Goal: Check status: Check status

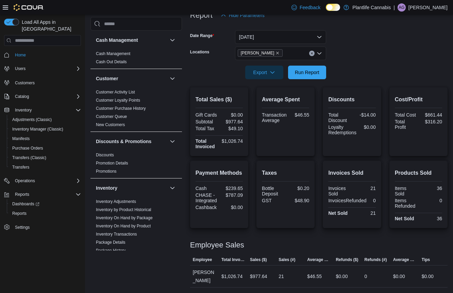
scroll to position [332, 0]
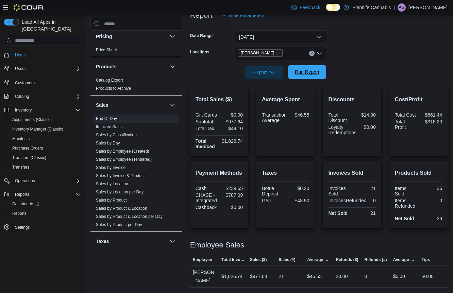
click at [318, 77] on span "Run Report" at bounding box center [307, 72] width 30 height 14
click at [136, 159] on link "Sales by Employee (Tendered)" at bounding box center [124, 159] width 56 height 5
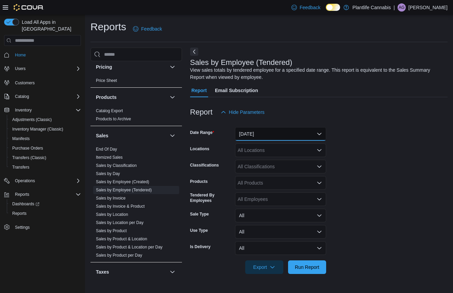
click at [299, 136] on button "[DATE]" at bounding box center [280, 134] width 91 height 14
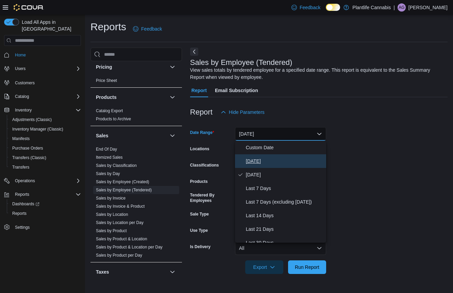
click at [280, 161] on span "[DATE]" at bounding box center [285, 161] width 78 height 8
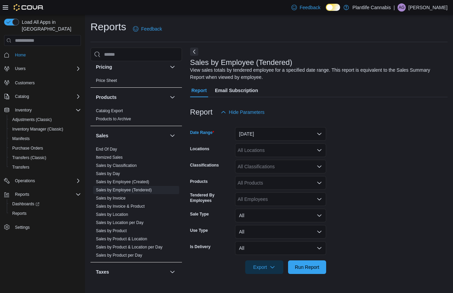
click at [296, 149] on div "All Locations" at bounding box center [280, 150] width 91 height 14
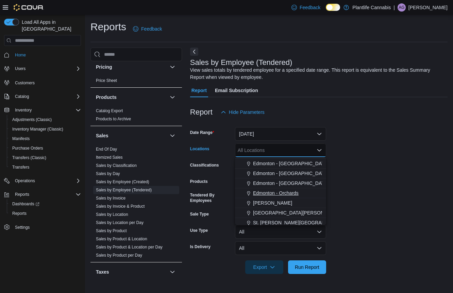
scroll to position [29, 0]
drag, startPoint x: 288, startPoint y: 201, endPoint x: 314, endPoint y: 194, distance: 27.0
click at [290, 200] on div "[PERSON_NAME]" at bounding box center [280, 202] width 83 height 7
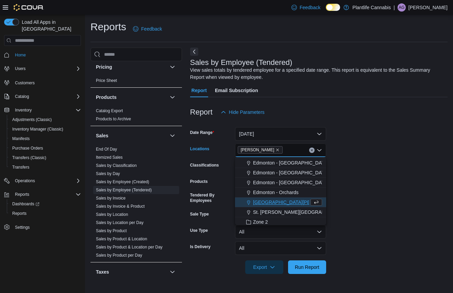
click at [346, 189] on form "Date Range [DATE] Locations [GEOGRAPHIC_DATA] Combo box. Selected. [GEOGRAPHIC_…" at bounding box center [318, 196] width 257 height 155
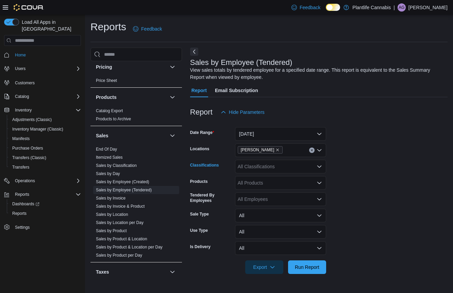
click at [297, 166] on div "All Classifications" at bounding box center [280, 167] width 91 height 14
type input "***"
click at [299, 180] on div "Accessory Group" at bounding box center [280, 178] width 83 height 7
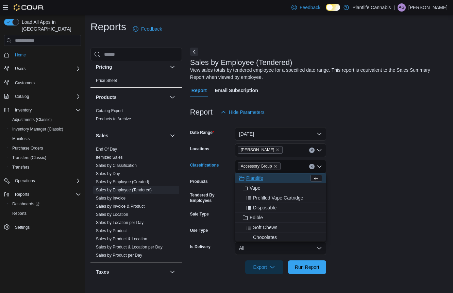
click at [447, 181] on form "Date Range [DATE] Locations [PERSON_NAME] Classifications Accessory Group Combo…" at bounding box center [318, 196] width 257 height 155
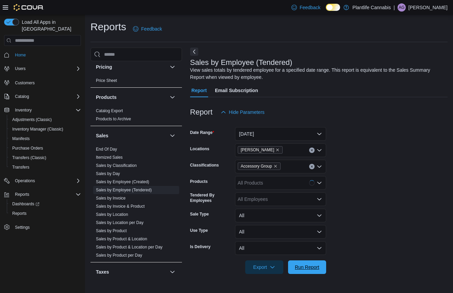
drag, startPoint x: 323, startPoint y: 268, endPoint x: 358, endPoint y: 238, distance: 45.5
click at [324, 266] on button "Run Report" at bounding box center [307, 267] width 38 height 14
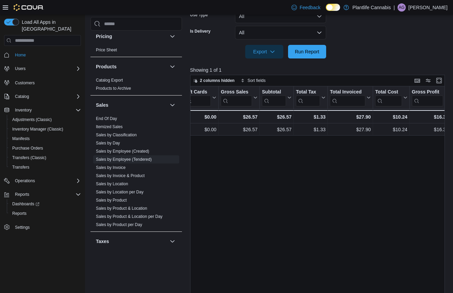
scroll to position [0, 367]
click at [108, 118] on link "End Of Day" at bounding box center [106, 118] width 21 height 5
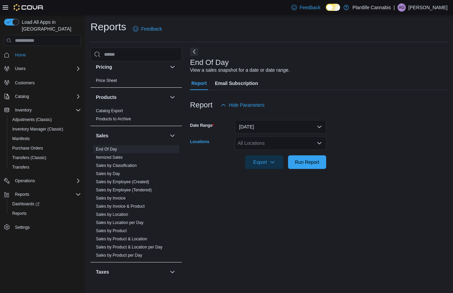
click at [266, 144] on div "All Locations" at bounding box center [280, 143] width 91 height 14
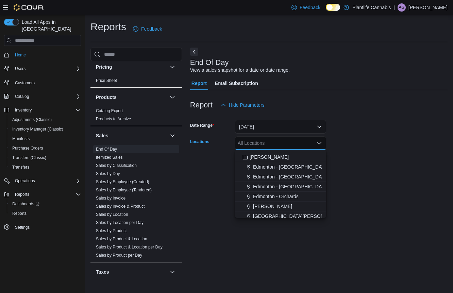
scroll to position [21, 0]
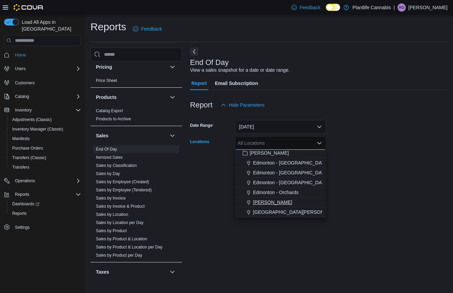
click at [260, 203] on span "[PERSON_NAME]" at bounding box center [272, 202] width 39 height 7
drag, startPoint x: 353, startPoint y: 177, endPoint x: 348, endPoint y: 177, distance: 5.5
click at [353, 177] on div at bounding box center [318, 173] width 257 height 8
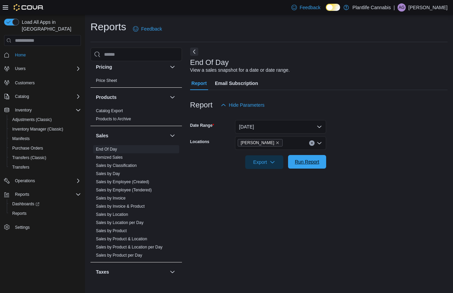
click at [316, 166] on span "Run Report" at bounding box center [307, 162] width 30 height 14
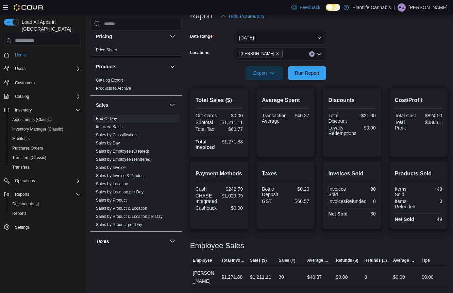
scroll to position [90, 0]
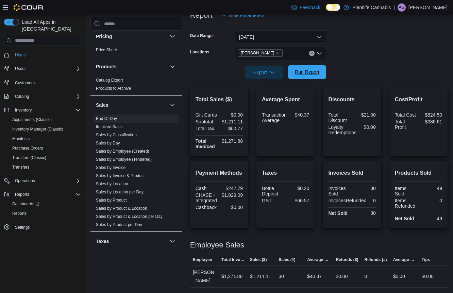
click at [303, 76] on span "Run Report" at bounding box center [307, 72] width 30 height 14
drag, startPoint x: 308, startPoint y: 72, endPoint x: 372, endPoint y: 59, distance: 65.5
click at [308, 72] on span "Run Report" at bounding box center [307, 72] width 24 height 7
drag, startPoint x: 320, startPoint y: 76, endPoint x: 401, endPoint y: 43, distance: 87.7
click at [322, 76] on span "Run Report" at bounding box center [307, 73] width 30 height 14
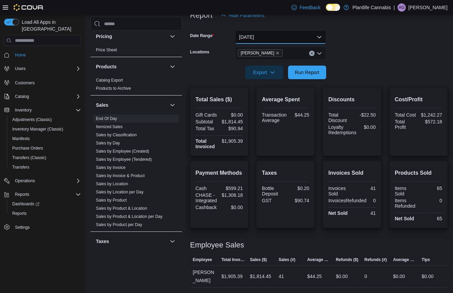
drag, startPoint x: 286, startPoint y: 37, endPoint x: 280, endPoint y: 40, distance: 7.0
click at [286, 37] on button "[DATE]" at bounding box center [280, 37] width 91 height 14
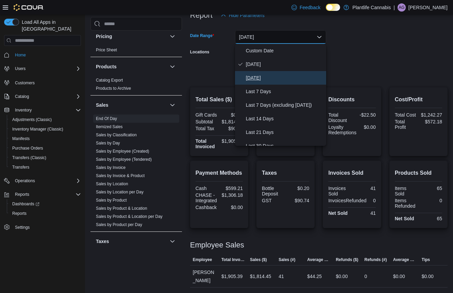
click at [273, 75] on span "[DATE]" at bounding box center [285, 78] width 78 height 8
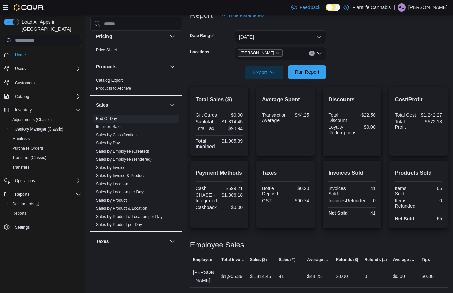
click at [308, 75] on span "Run Report" at bounding box center [307, 72] width 24 height 7
click at [306, 42] on button "[DATE]" at bounding box center [280, 37] width 91 height 14
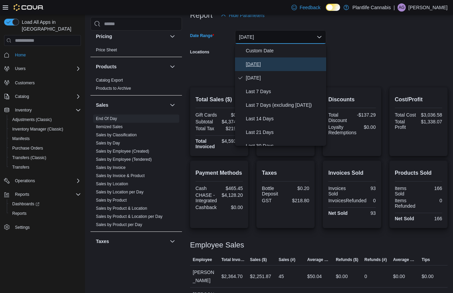
click at [282, 66] on span "[DATE]" at bounding box center [285, 64] width 78 height 8
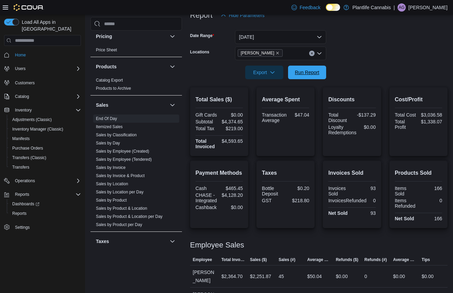
drag, startPoint x: 323, startPoint y: 70, endPoint x: 362, endPoint y: 61, distance: 39.9
click at [323, 70] on button "Run Report" at bounding box center [307, 73] width 38 height 14
click at [320, 76] on span "Run Report" at bounding box center [307, 72] width 30 height 14
click at [319, 71] on span "Run Report" at bounding box center [307, 72] width 24 height 7
drag, startPoint x: 322, startPoint y: 72, endPoint x: 371, endPoint y: 63, distance: 49.4
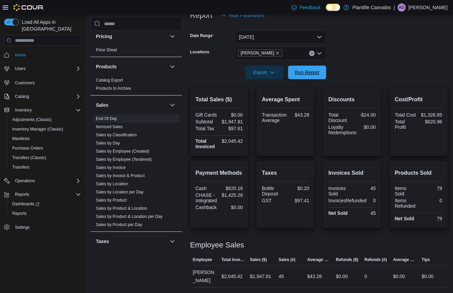
click at [322, 72] on button "Run Report" at bounding box center [307, 73] width 38 height 14
click at [132, 158] on link "Sales by Employee (Tendered)" at bounding box center [124, 159] width 56 height 5
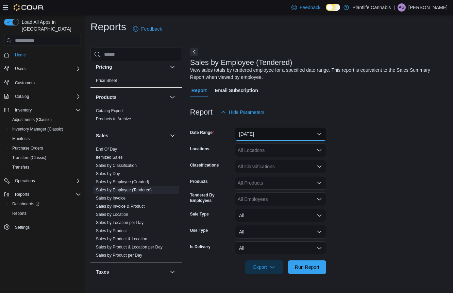
click at [288, 133] on button "[DATE]" at bounding box center [280, 134] width 91 height 14
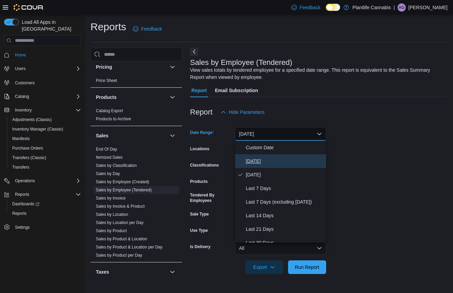
click at [274, 160] on span "[DATE]" at bounding box center [285, 161] width 78 height 8
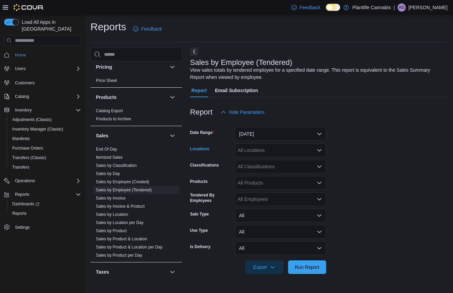
click at [280, 154] on div "All Locations" at bounding box center [280, 150] width 91 height 14
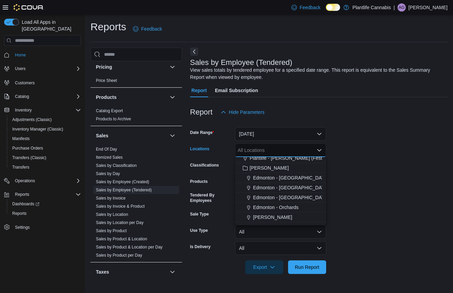
scroll to position [24, 0]
click at [288, 205] on div "[PERSON_NAME]" at bounding box center [280, 207] width 83 height 7
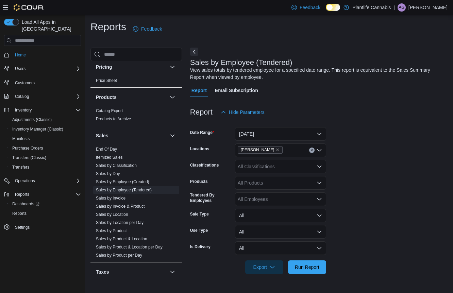
click at [380, 189] on form "Date Range [DATE] Locations [PERSON_NAME] Classifications All Classifications P…" at bounding box center [318, 196] width 257 height 155
click at [297, 171] on div "All Classifications" at bounding box center [280, 167] width 91 height 14
type input "***"
click at [296, 178] on div "Accessory Group" at bounding box center [280, 178] width 83 height 7
click at [369, 160] on form "Date Range [DATE] Locations [PERSON_NAME] Classifications Accessory Group Produ…" at bounding box center [318, 196] width 257 height 155
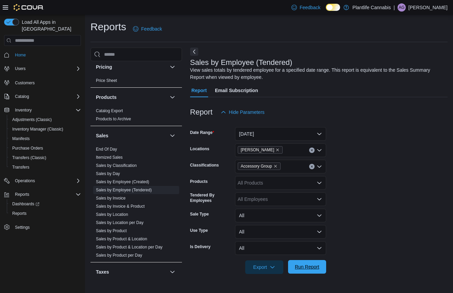
click at [305, 269] on span "Run Report" at bounding box center [307, 266] width 24 height 7
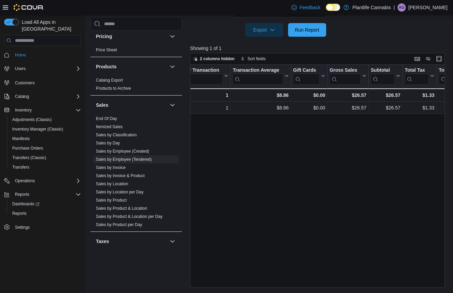
scroll to position [0, 266]
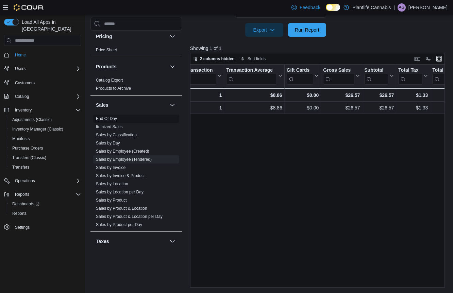
click at [114, 120] on link "End Of Day" at bounding box center [106, 118] width 21 height 5
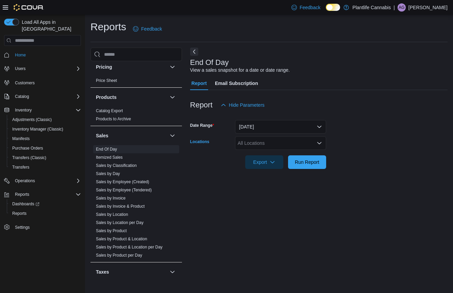
drag, startPoint x: 302, startPoint y: 143, endPoint x: 301, endPoint y: 149, distance: 5.9
click at [302, 143] on div "All Locations" at bounding box center [280, 143] width 91 height 14
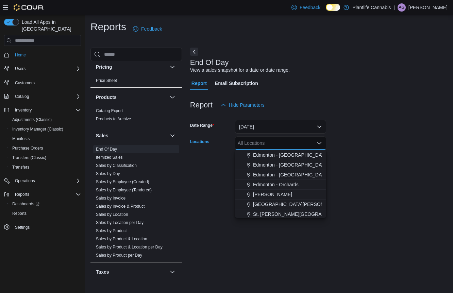
scroll to position [31, 0]
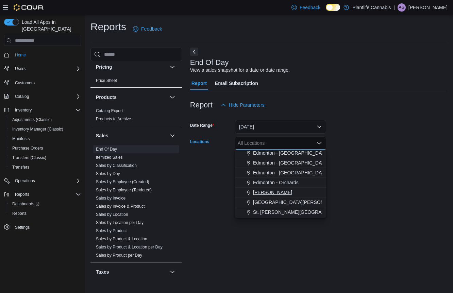
click at [268, 196] on button "[PERSON_NAME]" at bounding box center [280, 193] width 91 height 10
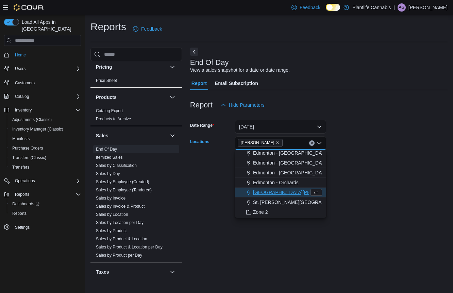
click at [369, 164] on form "Date Range [DATE] Locations [GEOGRAPHIC_DATA] Combo box. Selected. [GEOGRAPHIC_…" at bounding box center [318, 140] width 257 height 57
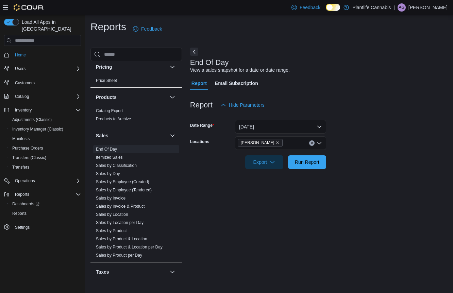
click at [327, 163] on form "Date Range [DATE] Locations [PERSON_NAME] Export Run Report" at bounding box center [318, 140] width 257 height 57
click at [325, 163] on button "Run Report" at bounding box center [307, 162] width 38 height 14
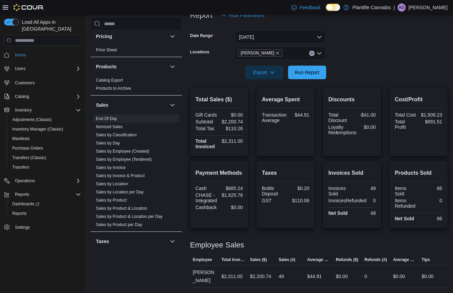
scroll to position [90, 0]
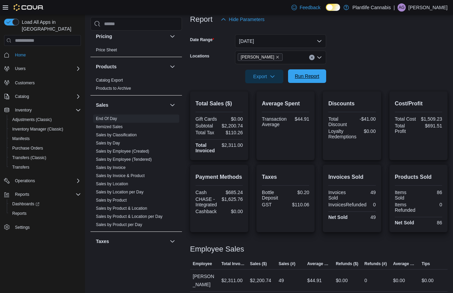
click at [306, 79] on span "Run Report" at bounding box center [307, 76] width 24 height 7
